Goal: Task Accomplishment & Management: Use online tool/utility

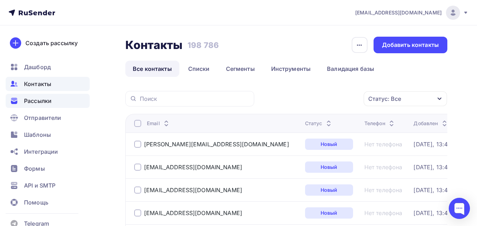
click at [45, 99] on span "Рассылки" at bounding box center [38, 101] width 28 height 8
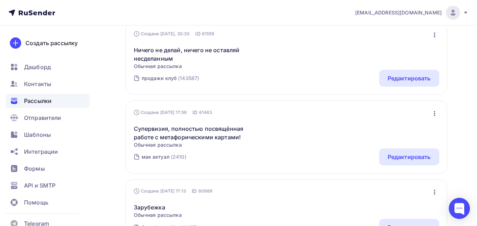
scroll to position [101, 0]
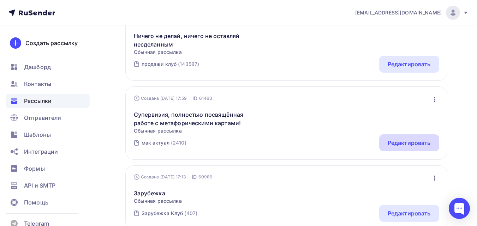
click at [413, 143] on div "Редактировать" at bounding box center [409, 143] width 43 height 8
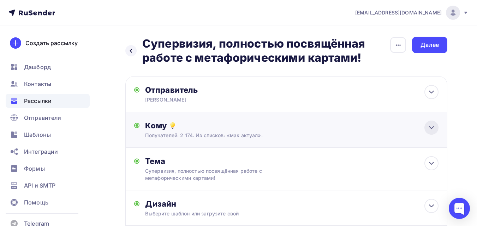
click at [437, 129] on div at bounding box center [432, 128] width 14 height 14
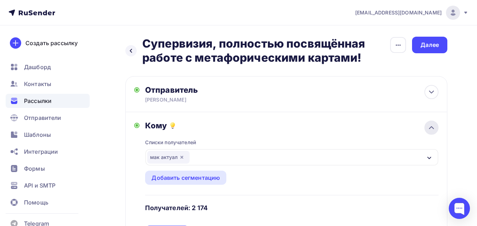
click at [437, 129] on div at bounding box center [432, 128] width 14 height 14
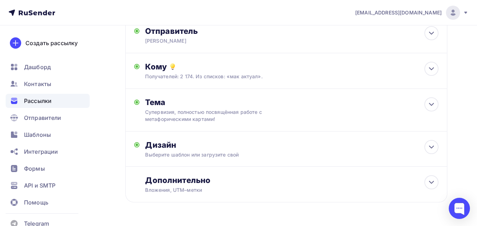
scroll to position [81, 0]
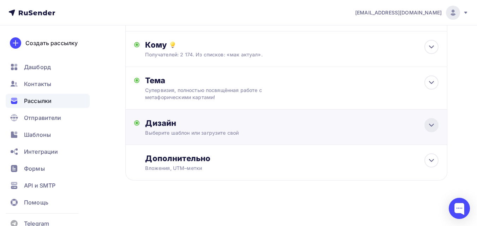
click at [428, 124] on icon at bounding box center [432, 125] width 8 height 8
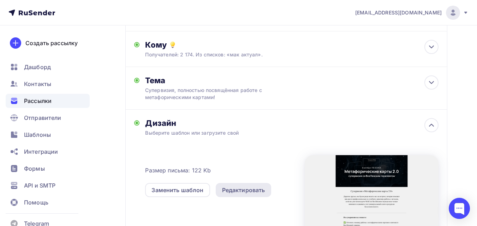
click at [245, 191] on div "Редактировать" at bounding box center [243, 190] width 43 height 8
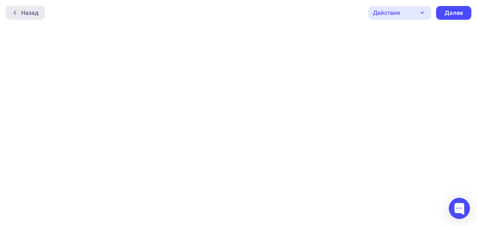
click at [33, 10] on div "Назад" at bounding box center [29, 12] width 17 height 8
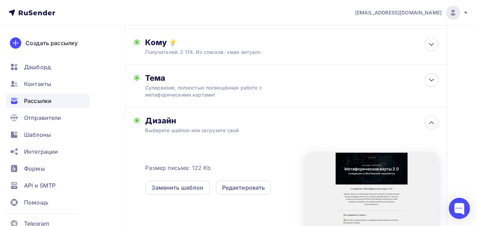
scroll to position [86, 0]
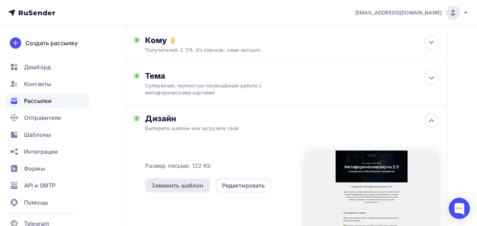
click at [191, 184] on div "Заменить шаблон" at bounding box center [178, 186] width 52 height 8
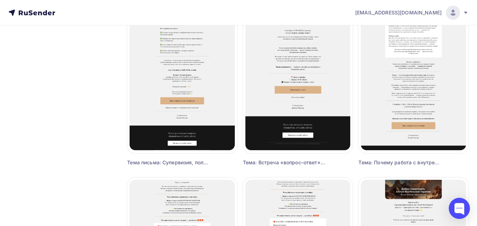
scroll to position [867, 0]
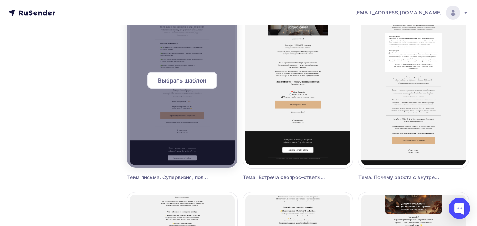
click at [182, 78] on span "Выбрать шаблон" at bounding box center [182, 80] width 49 height 8
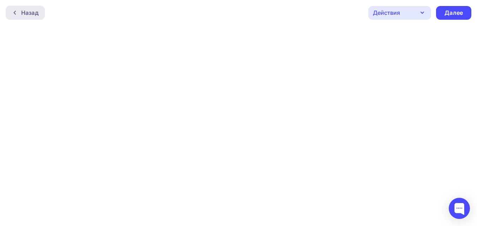
click at [35, 15] on div "Назад" at bounding box center [29, 12] width 17 height 8
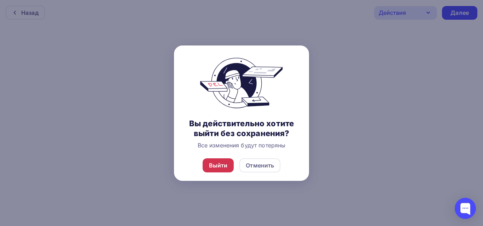
click at [216, 163] on div "Выйти" at bounding box center [218, 165] width 19 height 8
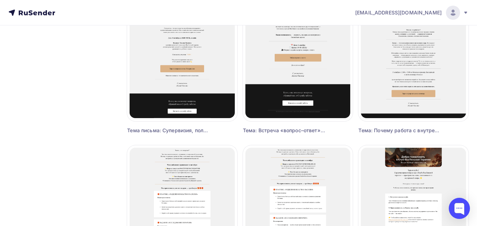
scroll to position [906, 0]
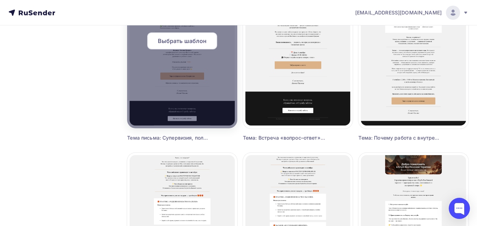
click at [176, 93] on div at bounding box center [182, 44] width 110 height 170
click at [187, 45] on span "Выбрать шаблон" at bounding box center [182, 41] width 49 height 8
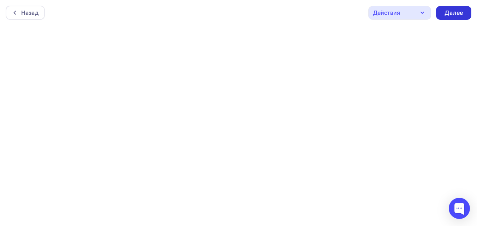
click at [458, 7] on div "Далее" at bounding box center [453, 13] width 35 height 14
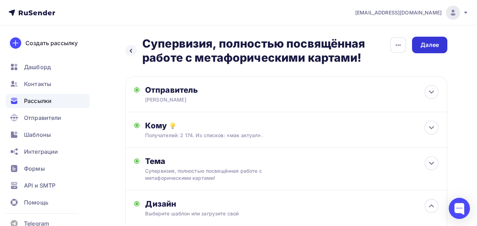
click at [437, 46] on div "Далее" at bounding box center [430, 45] width 18 height 8
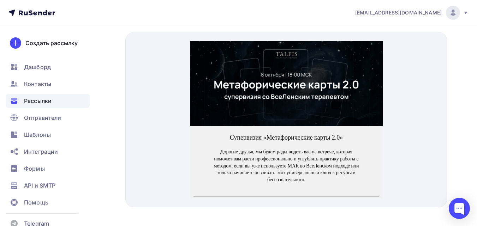
scroll to position [290, 0]
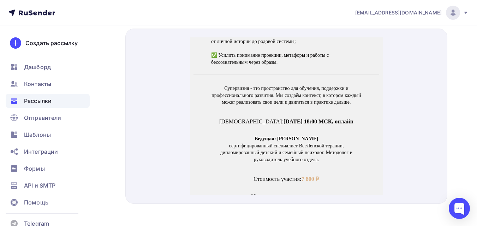
drag, startPoint x: 379, startPoint y: 65, endPoint x: 579, endPoint y: 165, distance: 223.1
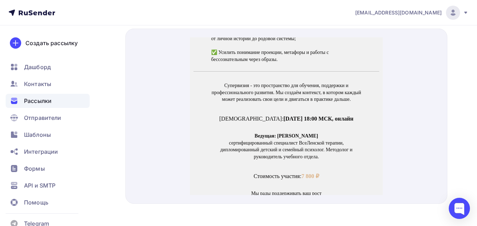
click at [320, 204] on span "Зарегистрироваться на Супервизию" at bounding box center [286, 216] width 149 height 24
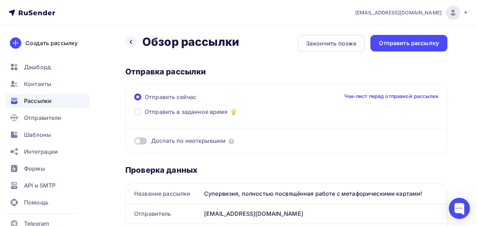
scroll to position [0, 0]
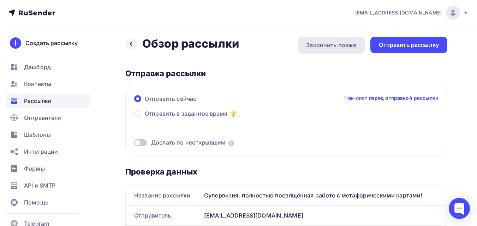
click at [337, 48] on div "Закончить позже" at bounding box center [331, 45] width 50 height 8
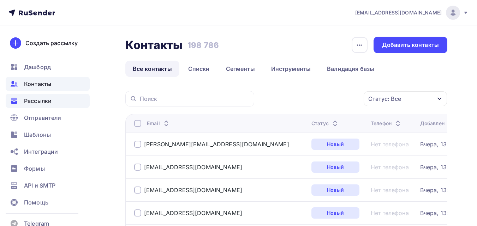
click at [58, 98] on div "Рассылки" at bounding box center [48, 101] width 84 height 14
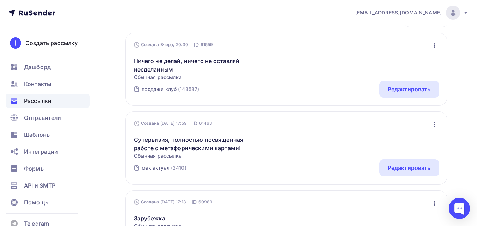
scroll to position [98, 0]
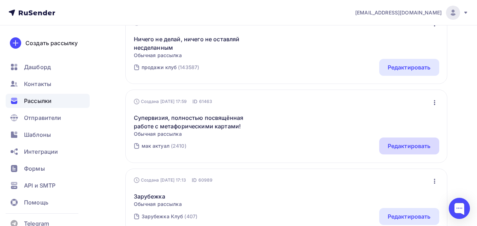
click at [434, 152] on div "Редактировать" at bounding box center [409, 146] width 60 height 17
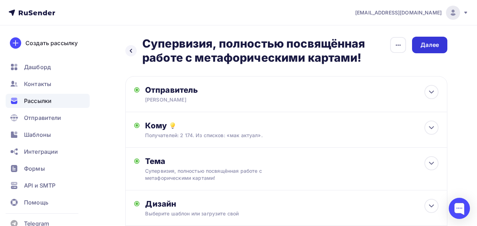
click at [421, 47] on div "Далее" at bounding box center [430, 45] width 18 height 8
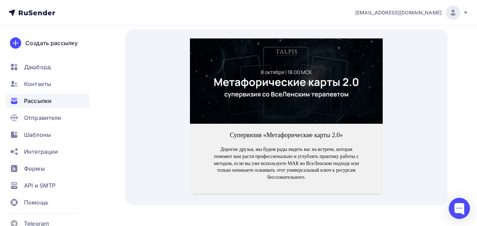
scroll to position [296, 0]
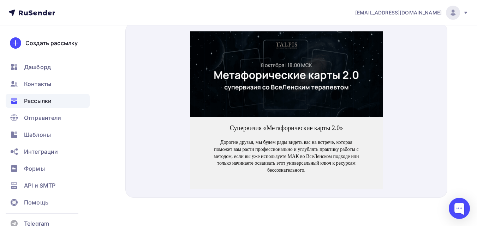
drag, startPoint x: 574, startPoint y: 93, endPoint x: 382, endPoint y: 66, distance: 194.7
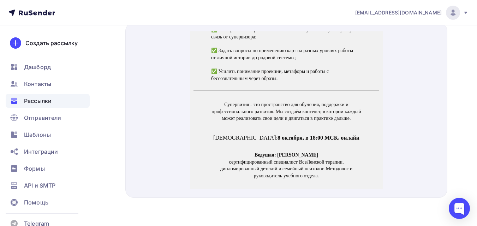
scroll to position [223, 0]
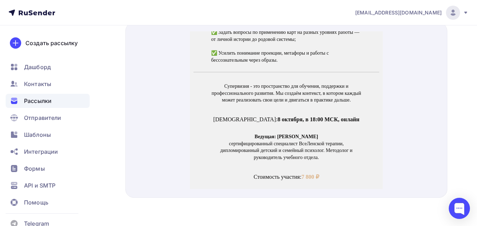
click at [320, 205] on span "Зарегистрироваться на Супервизию" at bounding box center [286, 217] width 149 height 24
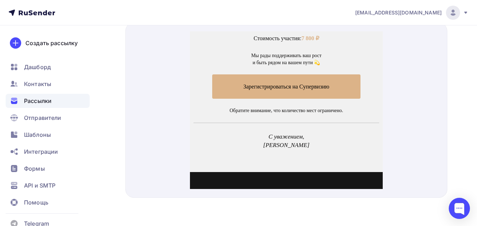
scroll to position [381, 0]
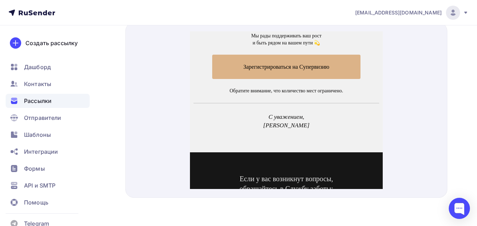
drag, startPoint x: 382, startPoint y: 116, endPoint x: 582, endPoint y: 231, distance: 230.6
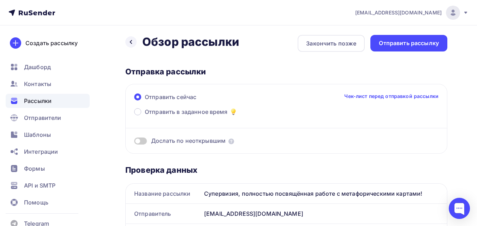
scroll to position [0, 0]
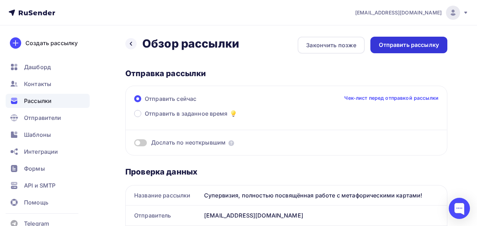
click at [418, 45] on div "Отправить рассылку" at bounding box center [409, 45] width 60 height 8
